Goal: Transaction & Acquisition: Purchase product/service

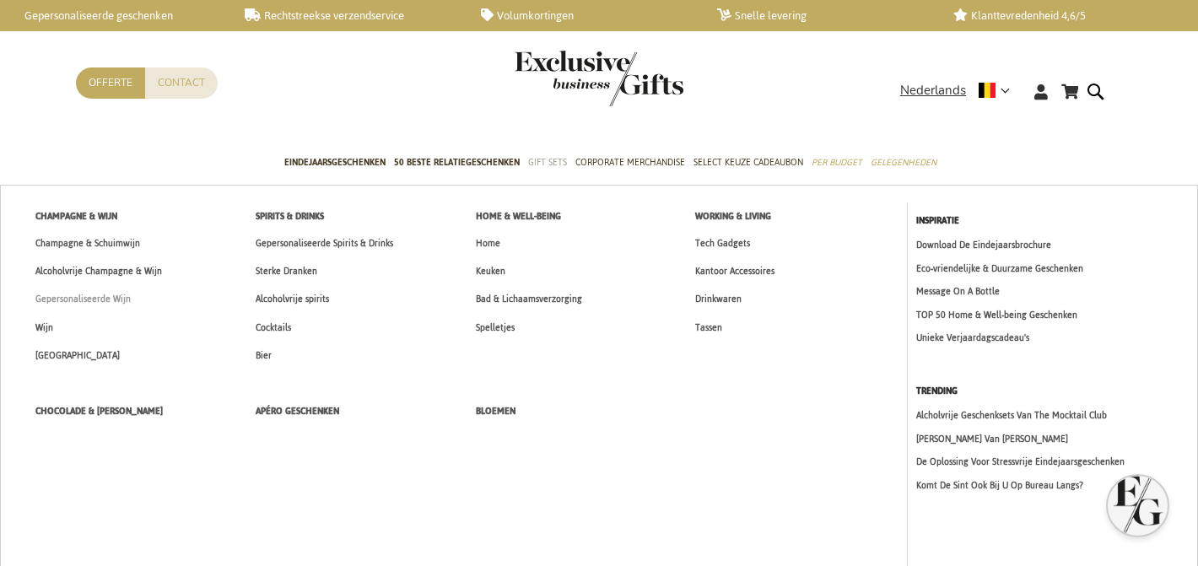
click at [85, 301] on span "Gepersonaliseerde Wijn" at bounding box center [82, 299] width 95 height 18
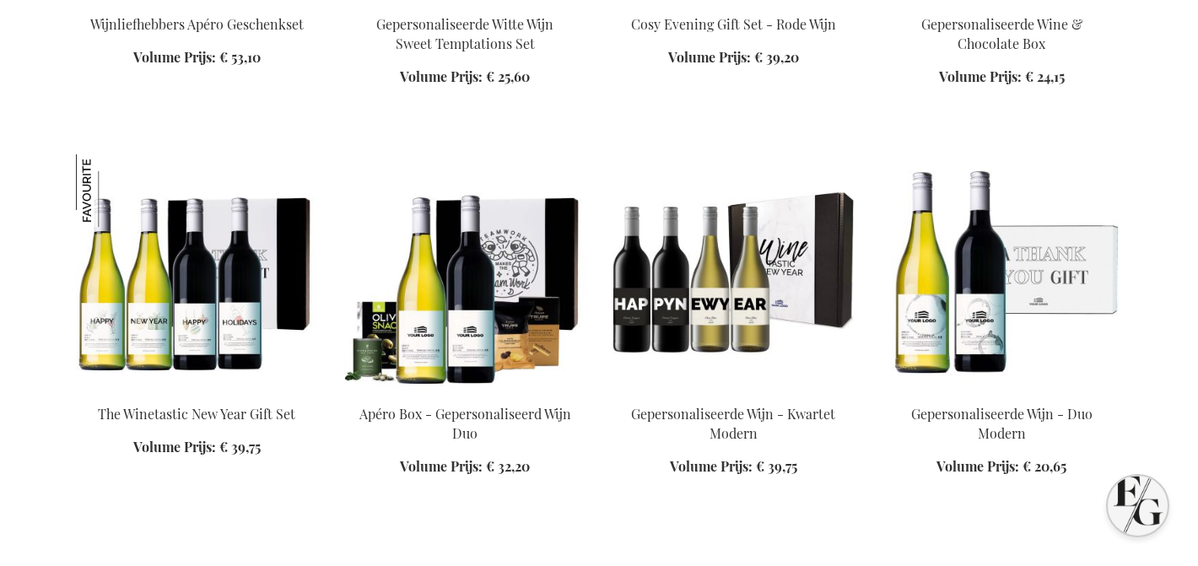
scroll to position [1294, 0]
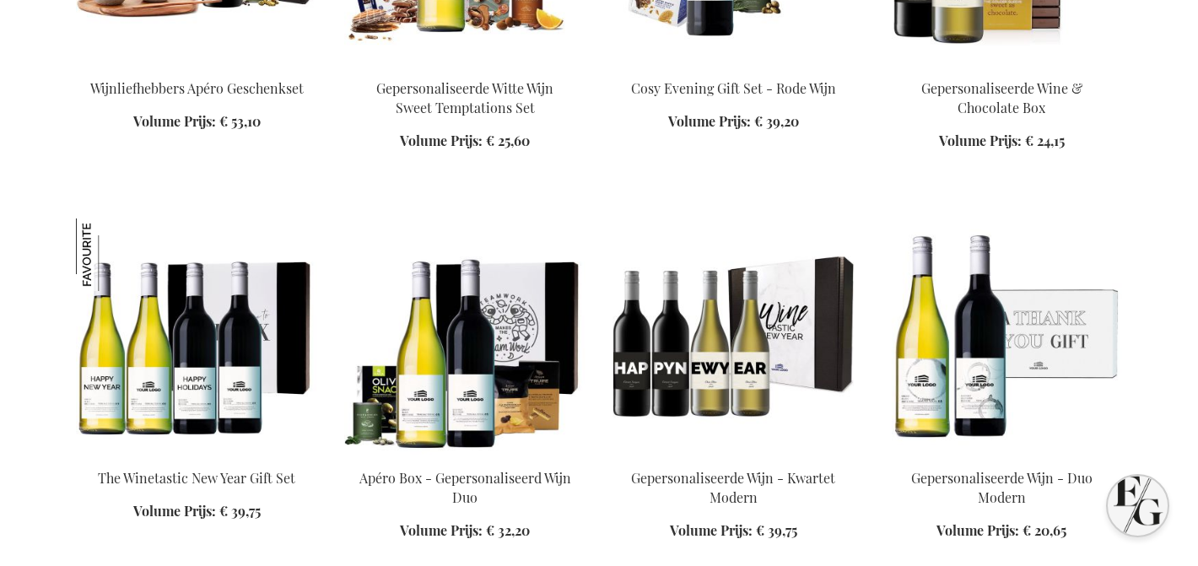
click at [172, 432] on img at bounding box center [196, 337] width 241 height 236
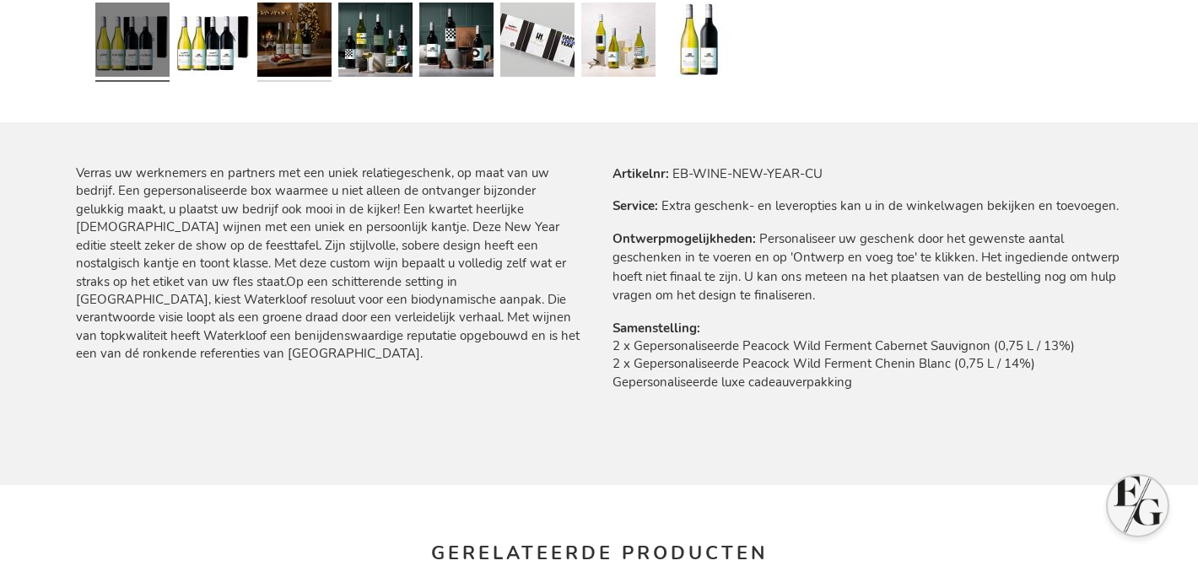
click at [286, 71] on link at bounding box center [294, 42] width 74 height 93
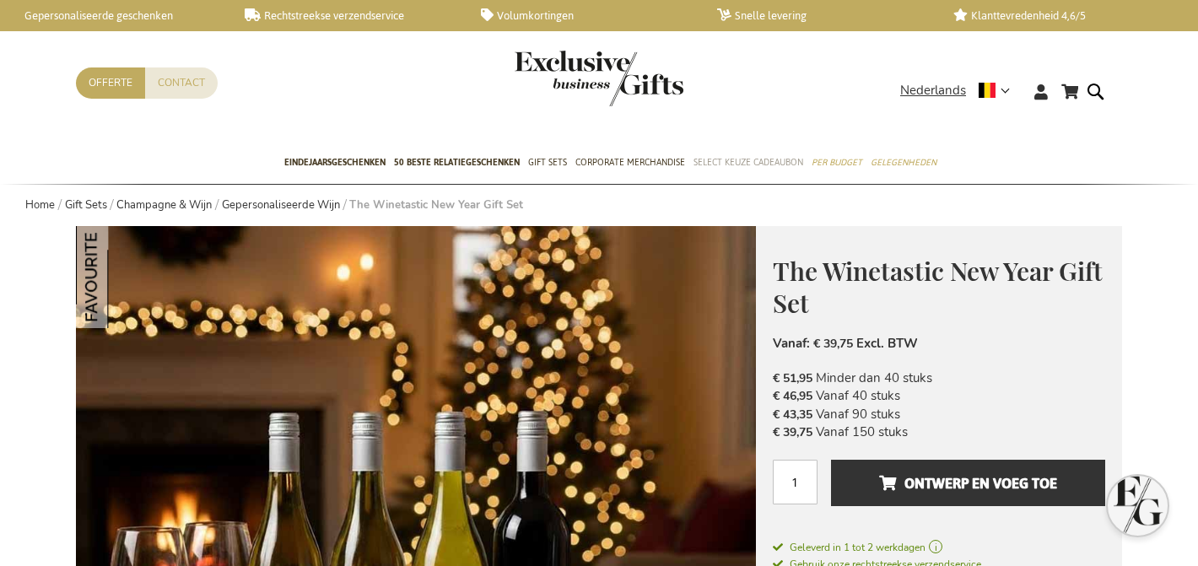
click at [728, 158] on span "Select Keuze Cadeaubon" at bounding box center [749, 163] width 110 height 18
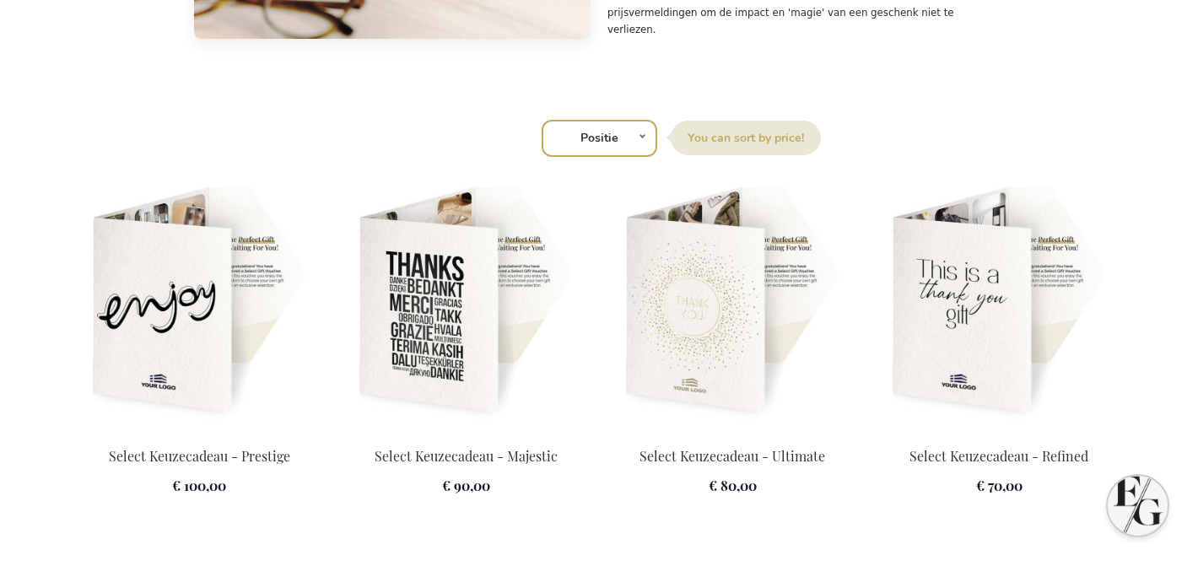
scroll to position [2657, 0]
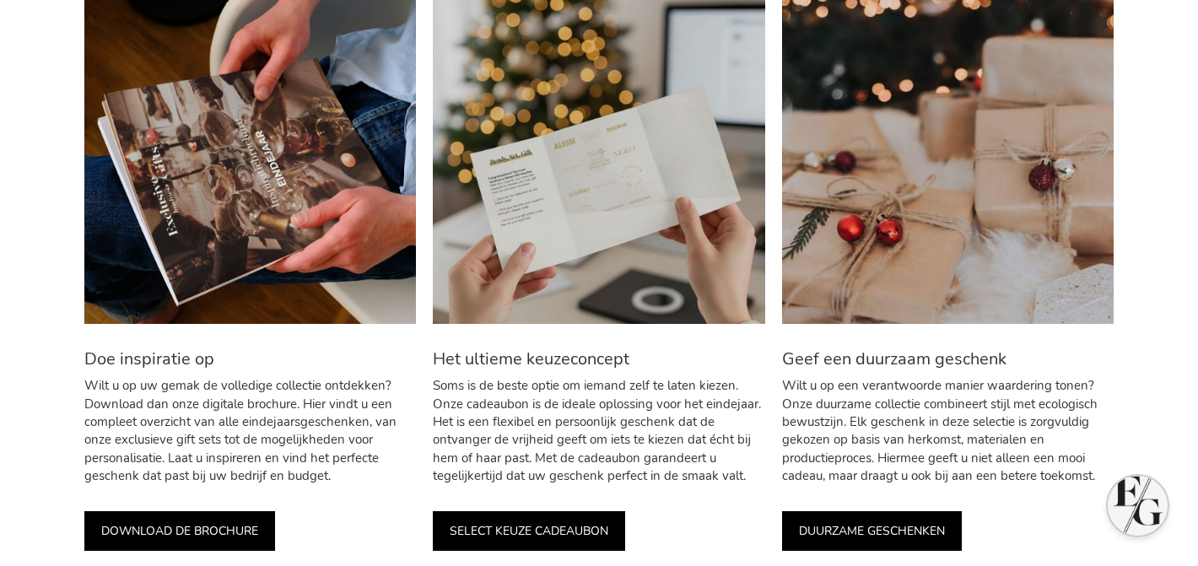
scroll to position [1142, 0]
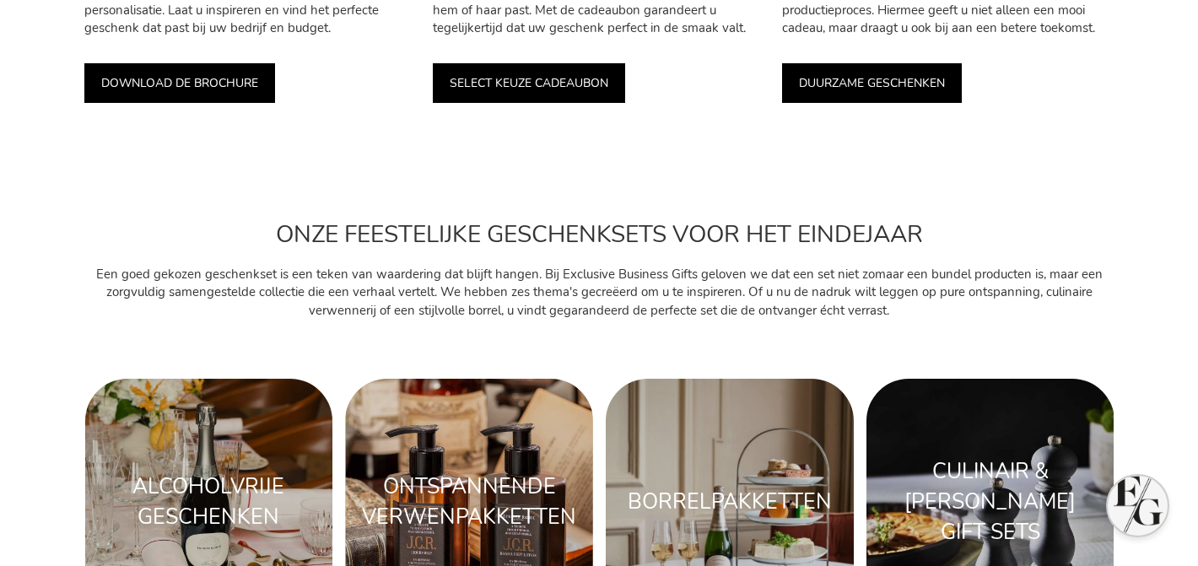
click at [565, 92] on link "SELECT KEUZE CADEAUBON" at bounding box center [529, 83] width 192 height 40
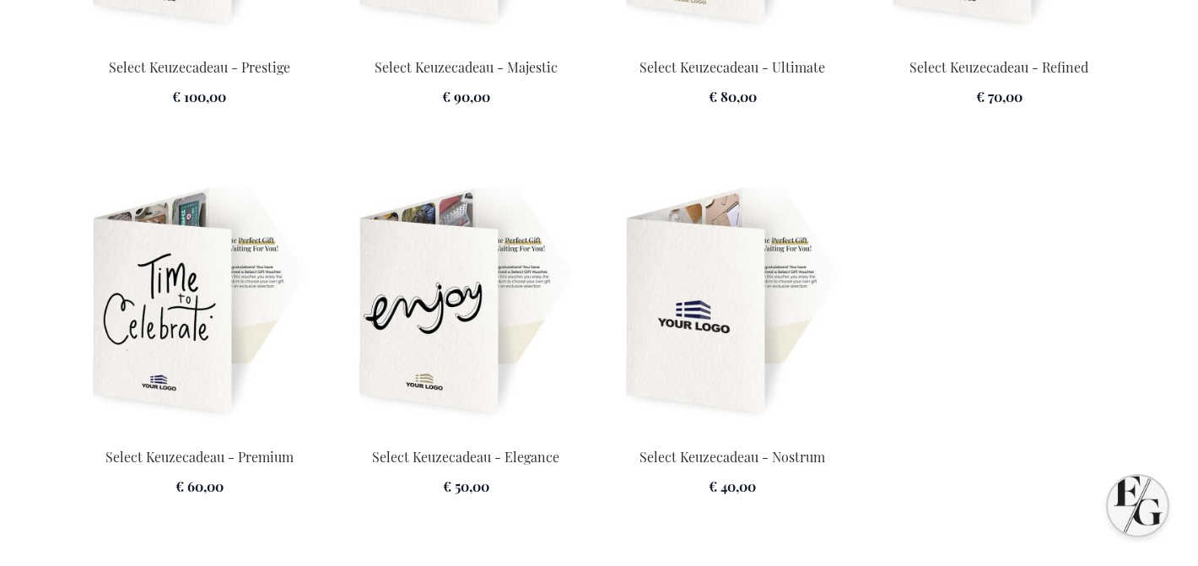
scroll to position [0, 7]
